Goal: Information Seeking & Learning: Learn about a topic

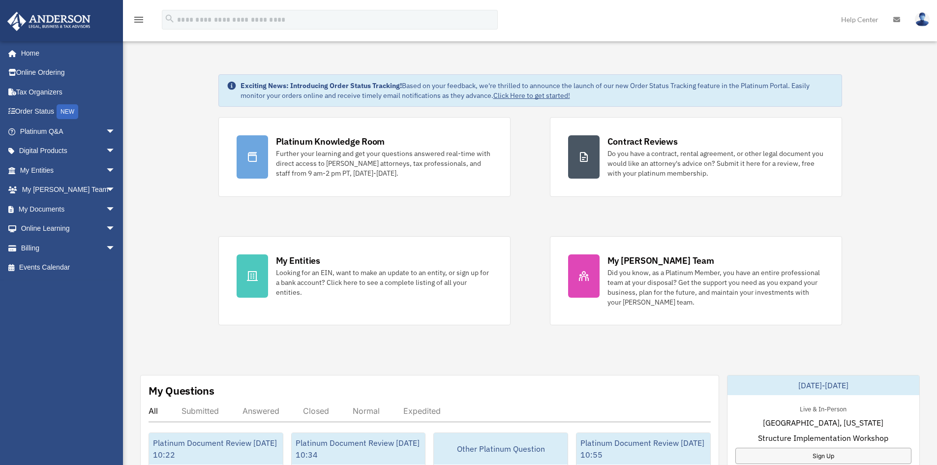
click at [106, 126] on span "arrow_drop_down" at bounding box center [116, 131] width 20 height 20
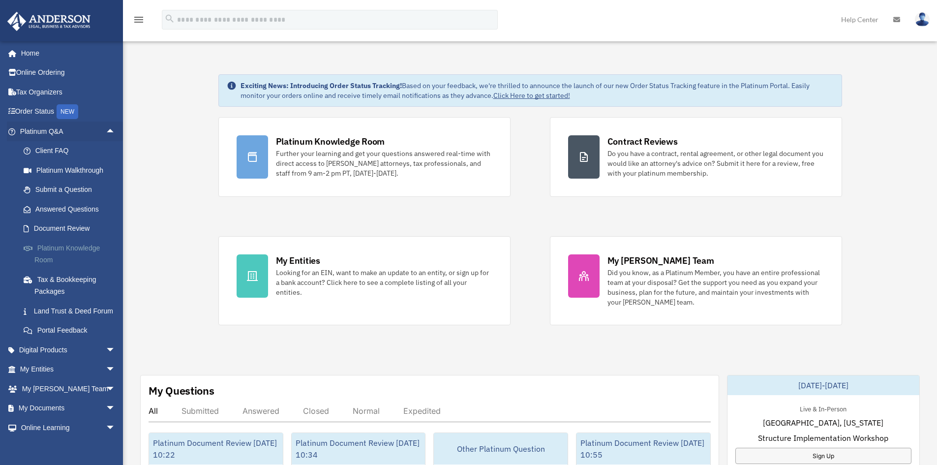
click at [36, 251] on span at bounding box center [33, 248] width 8 height 7
